Goal: Find specific page/section: Find specific page/section

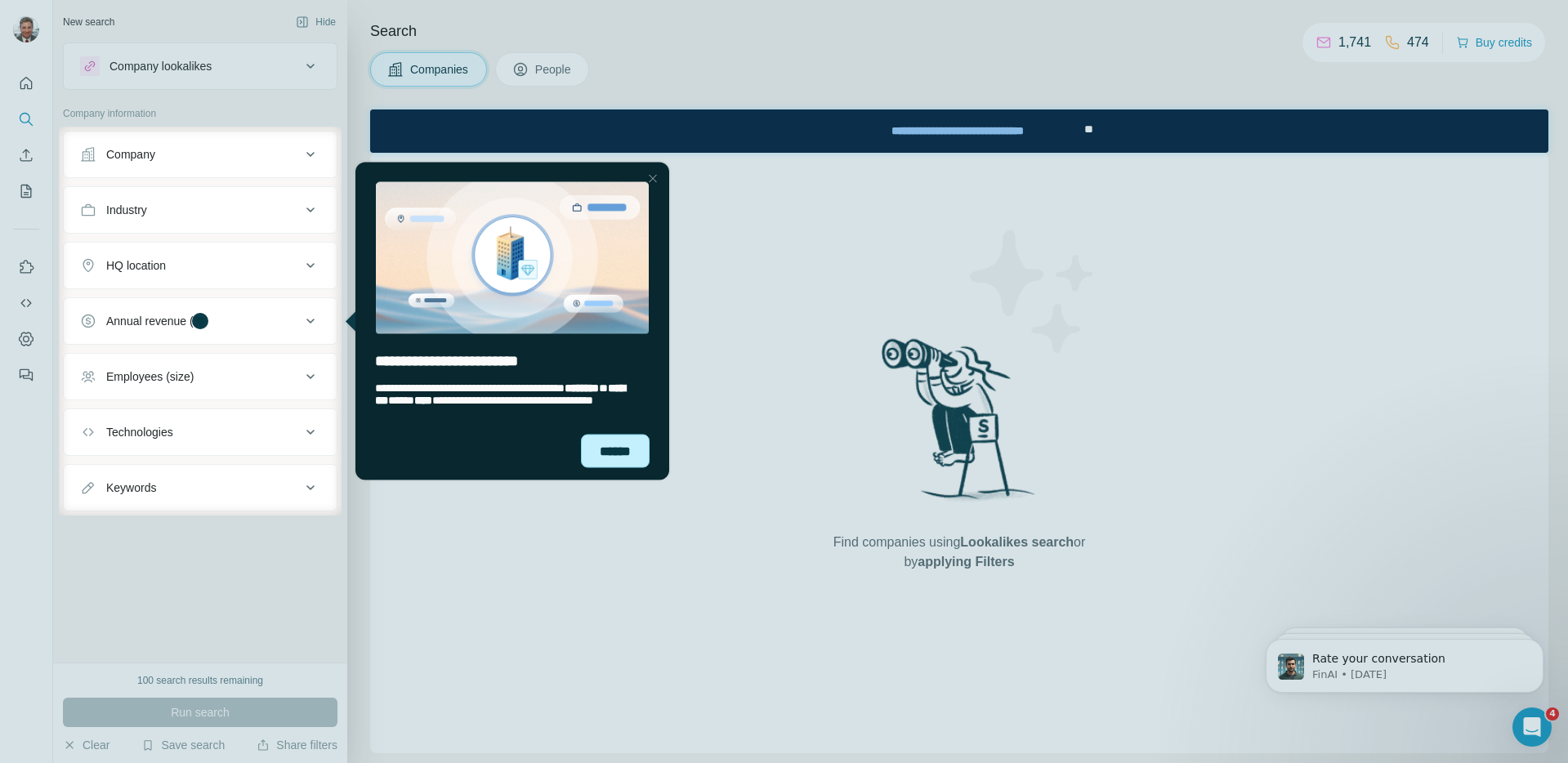
click at [606, 447] on div "******" at bounding box center [615, 451] width 69 height 34
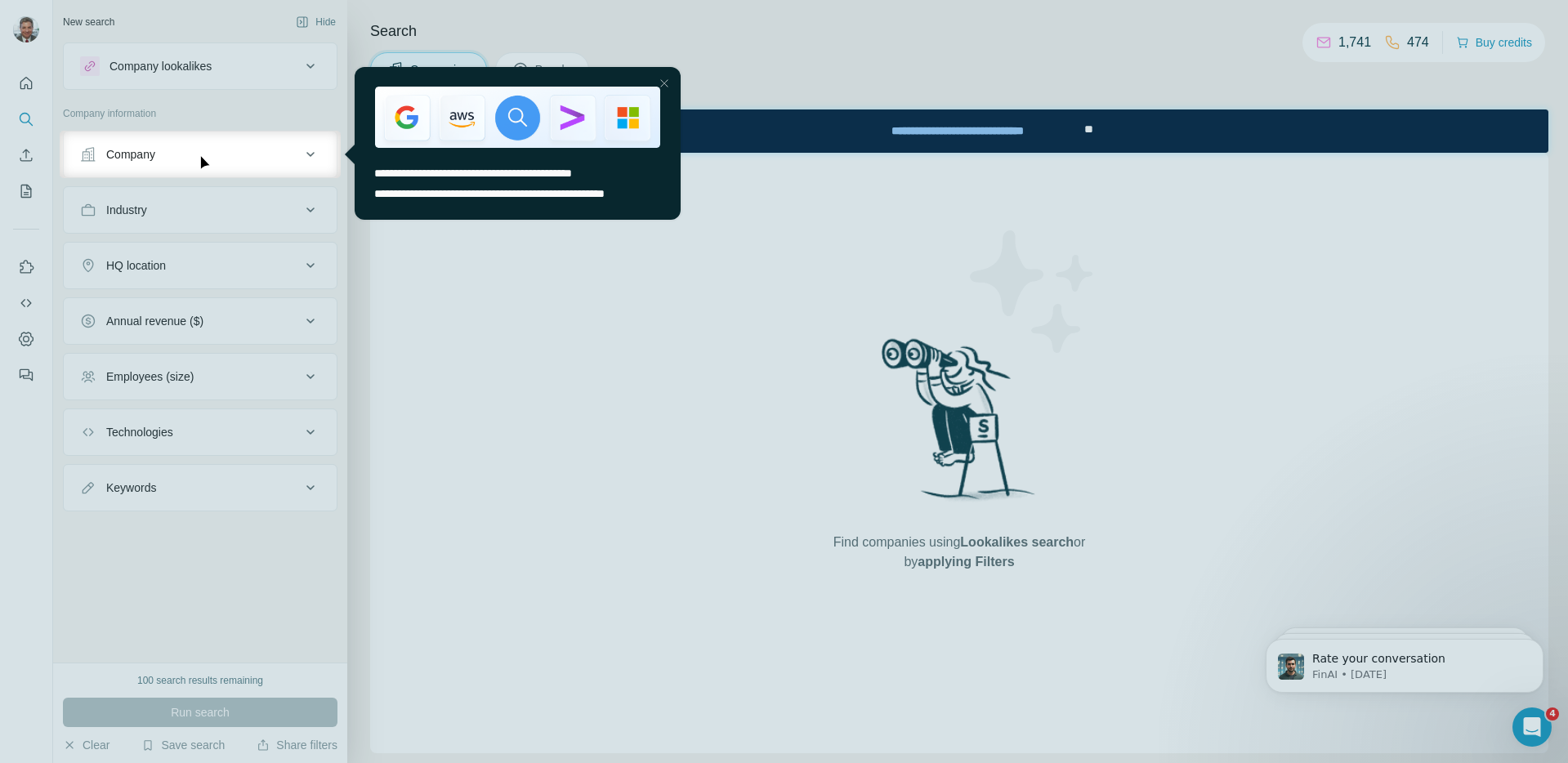
click at [310, 66] on div at bounding box center [784, 65] width 1568 height 131
click at [307, 65] on div at bounding box center [784, 65] width 1568 height 131
click at [664, 82] on div "Close Step" at bounding box center [664, 83] width 20 height 20
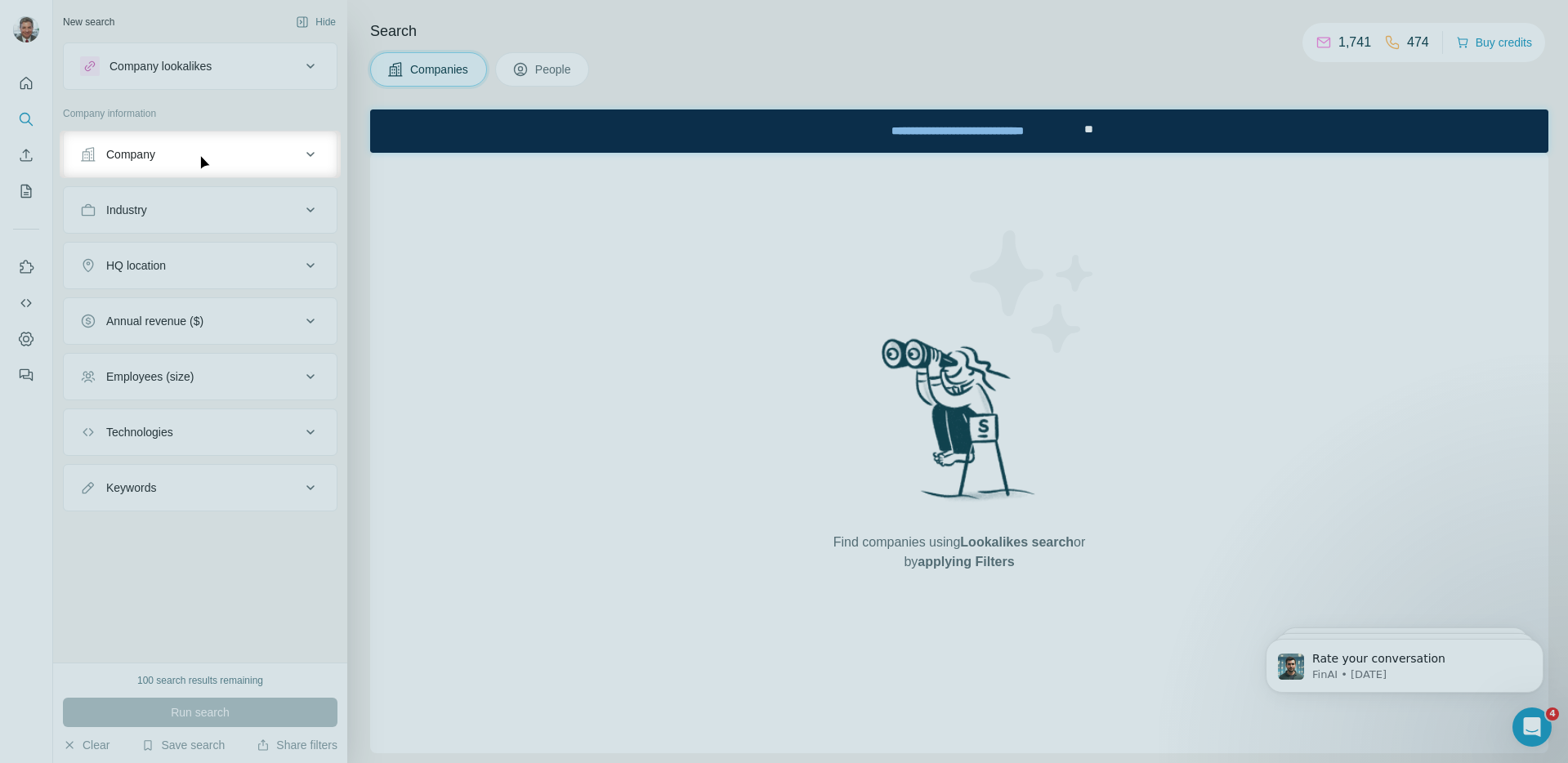
click at [664, 82] on div "Companies People" at bounding box center [959, 69] width 1178 height 35
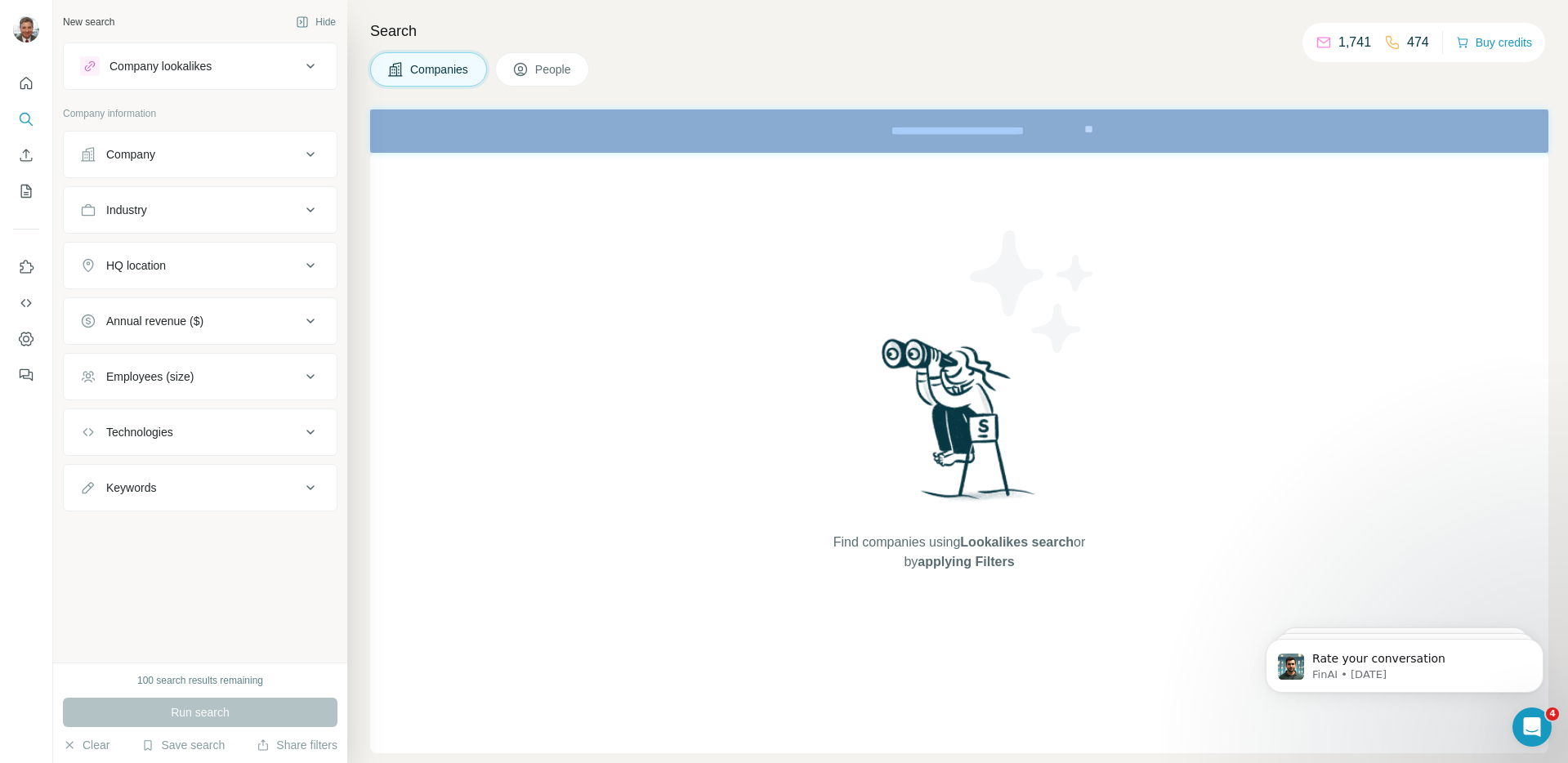
click at [308, 64] on icon at bounding box center [310, 65] width 20 height 20
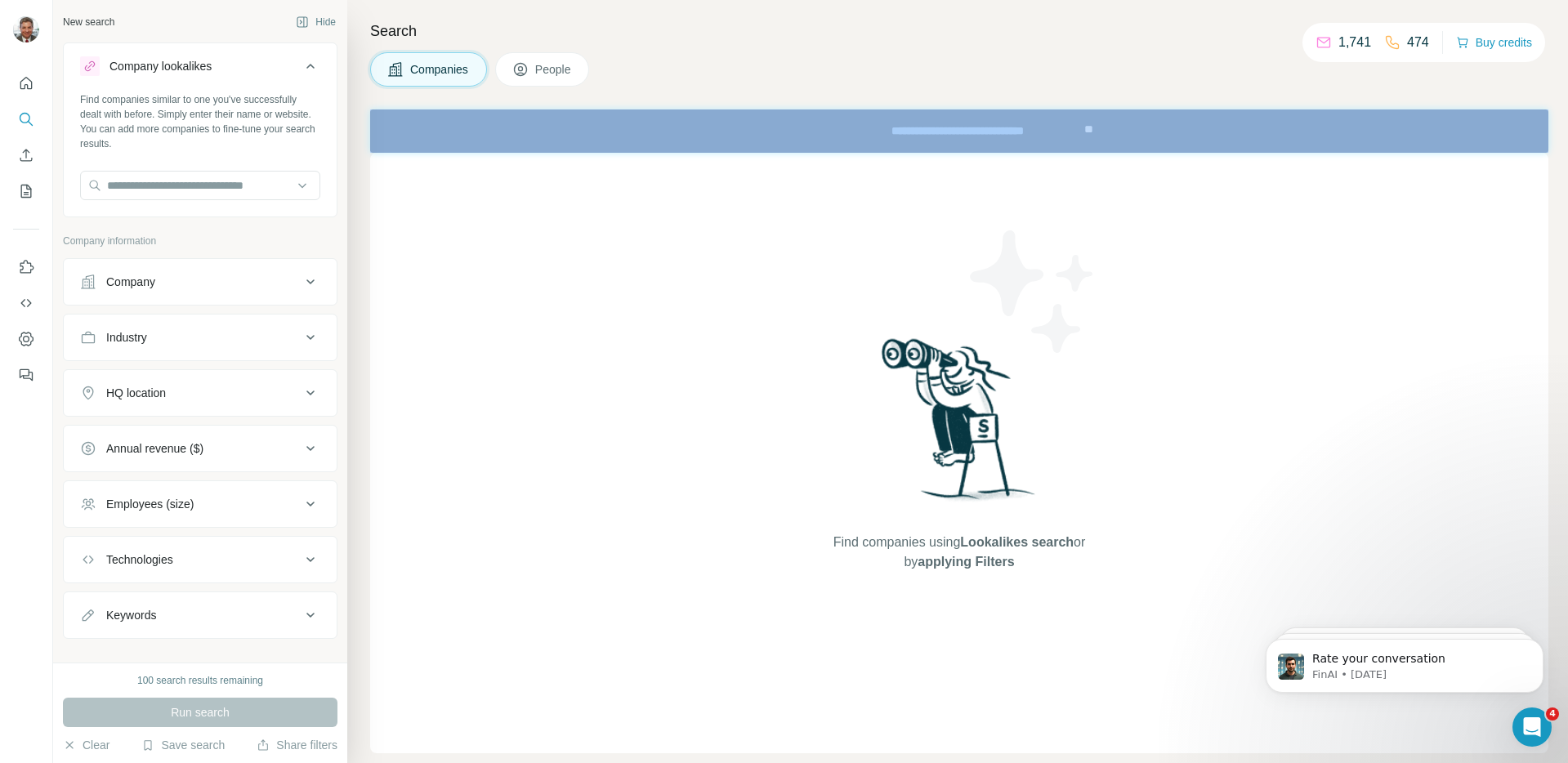
click at [557, 67] on span "People" at bounding box center [553, 70] width 37 height 17
